Goal: Information Seeking & Learning: Find contact information

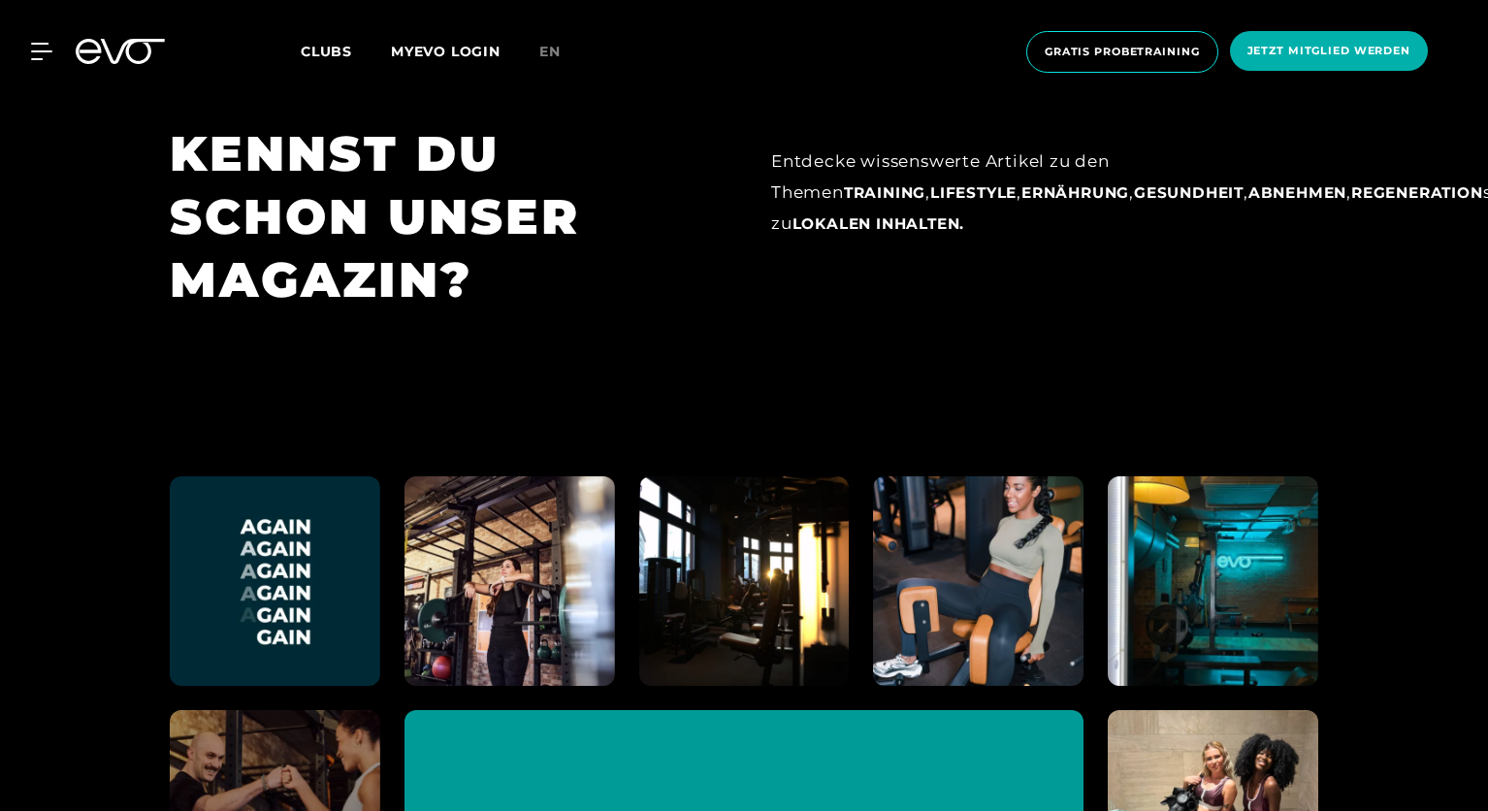
scroll to position [10911, 0]
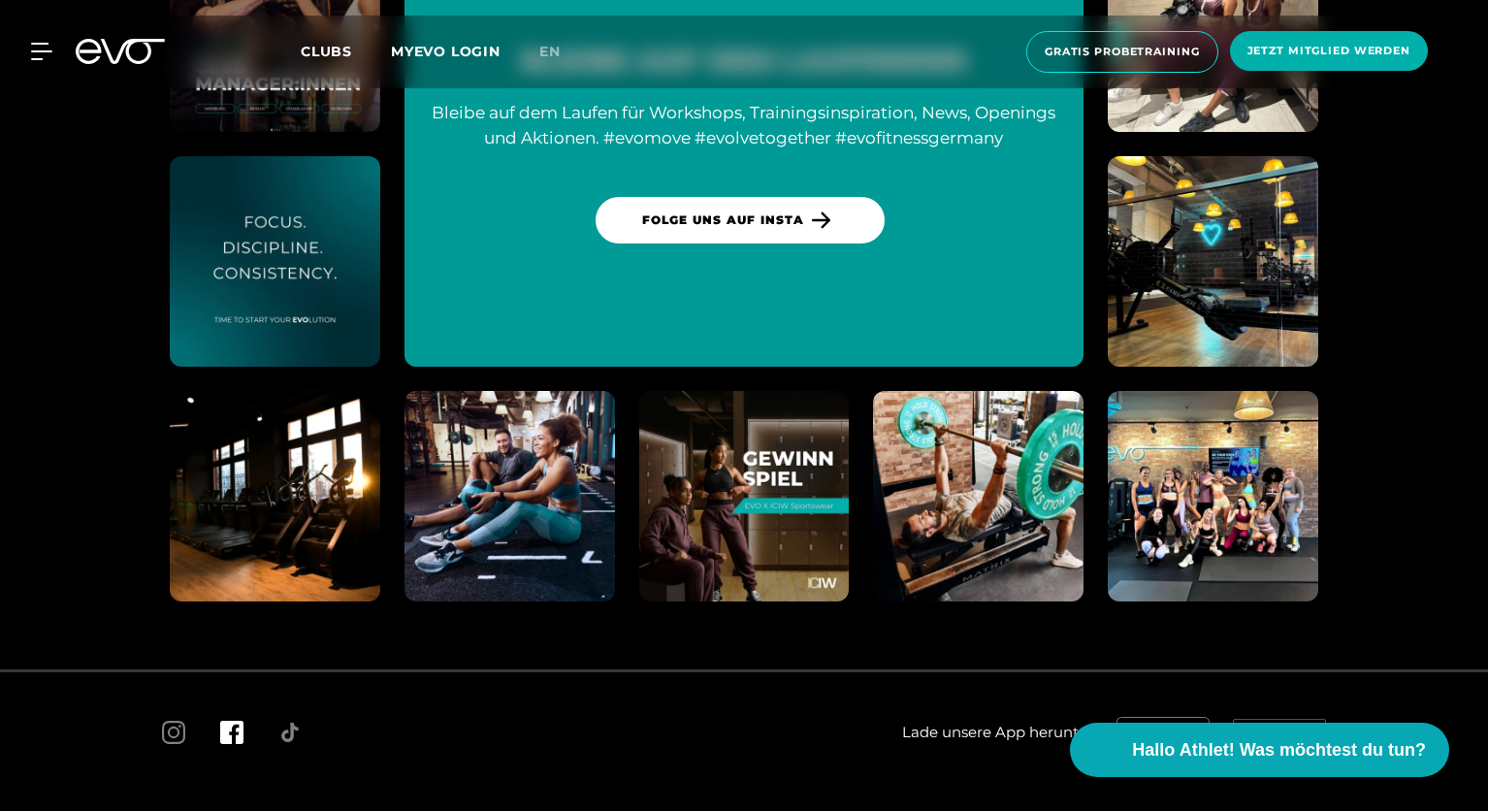
click at [237, 721] on icon at bounding box center [231, 732] width 23 height 23
click at [357, 810] on span "Impressum" at bounding box center [380, 817] width 68 height 15
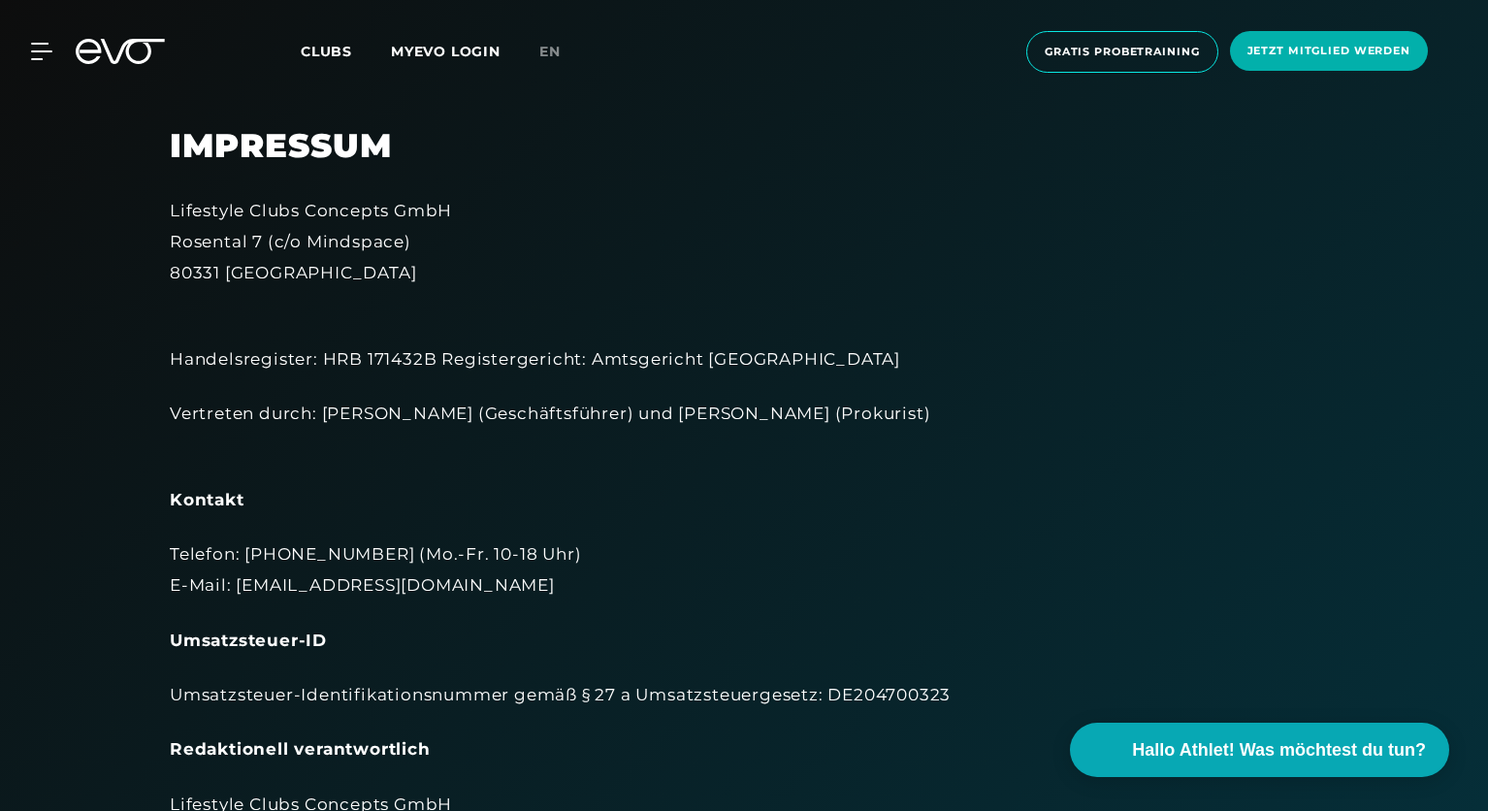
click at [264, 583] on div "Telefon: [PHONE_NUMBER] (Mo.-Fr. 10-18 Uhr) E-Mail: [EMAIL_ADDRESS][DOMAIN_NAME]" at bounding box center [744, 569] width 1149 height 63
drag, startPoint x: 264, startPoint y: 583, endPoint x: 345, endPoint y: 583, distance: 81.5
click at [344, 583] on div "Telefon: [PHONE_NUMBER] (Mo.-Fr. 10-18 Uhr) E-Mail: [EMAIL_ADDRESS][DOMAIN_NAME]" at bounding box center [744, 569] width 1149 height 63
click at [387, 586] on div "Telefon: [PHONE_NUMBER] (Mo.-Fr. 10-18 Uhr) E-Mail: [EMAIL_ADDRESS][DOMAIN_NAME]" at bounding box center [744, 569] width 1149 height 63
drag, startPoint x: 387, startPoint y: 586, endPoint x: 244, endPoint y: 585, distance: 142.6
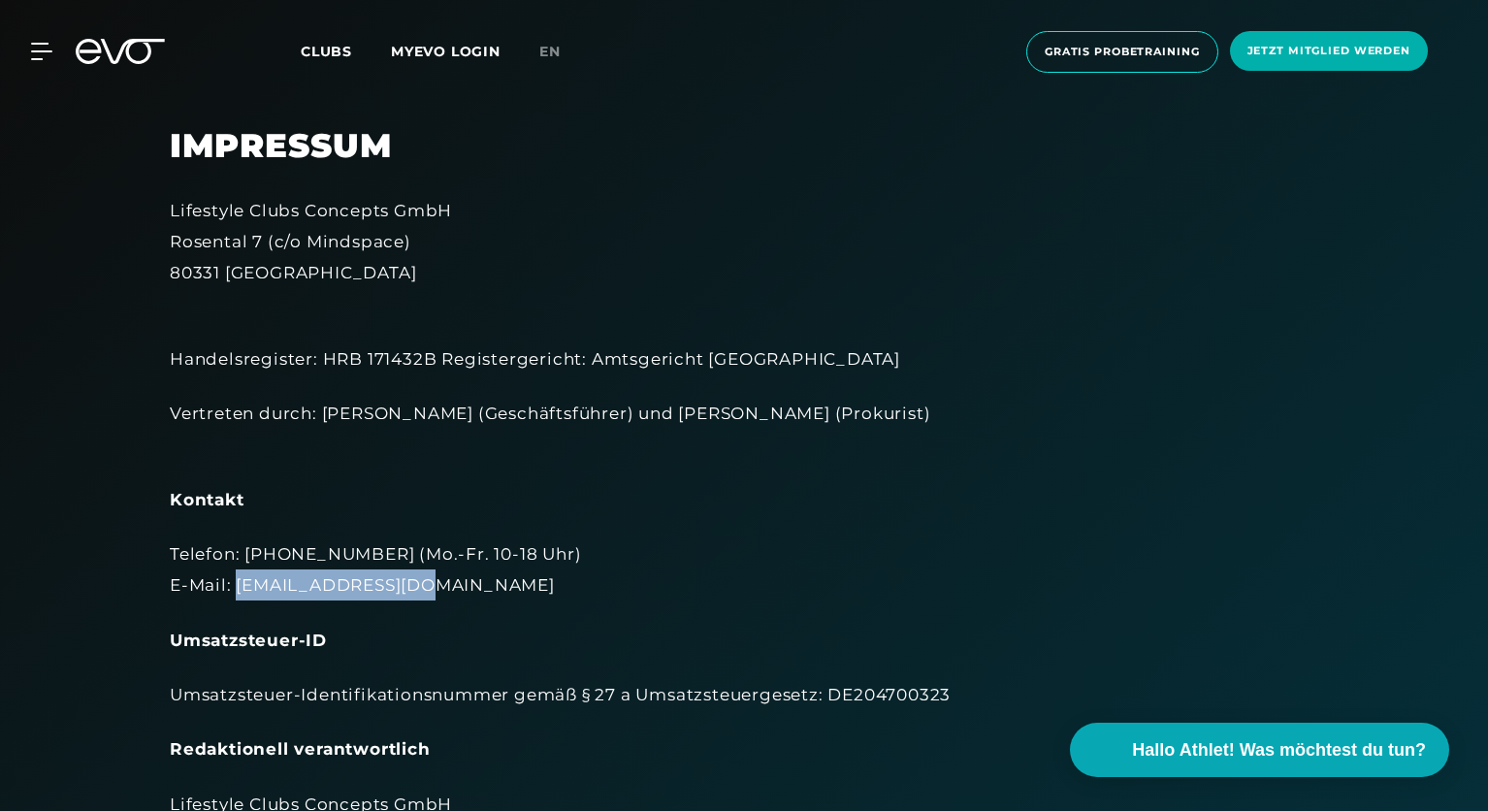
click at [258, 584] on div "Telefon: [PHONE_NUMBER] (Mo.-Fr. 10-18 Uhr) E-Mail: [EMAIL_ADDRESS][DOMAIN_NAME]" at bounding box center [744, 569] width 1149 height 63
copy div "[EMAIL_ADDRESS][DOMAIN_NAME]"
